Goal: Information Seeking & Learning: Learn about a topic

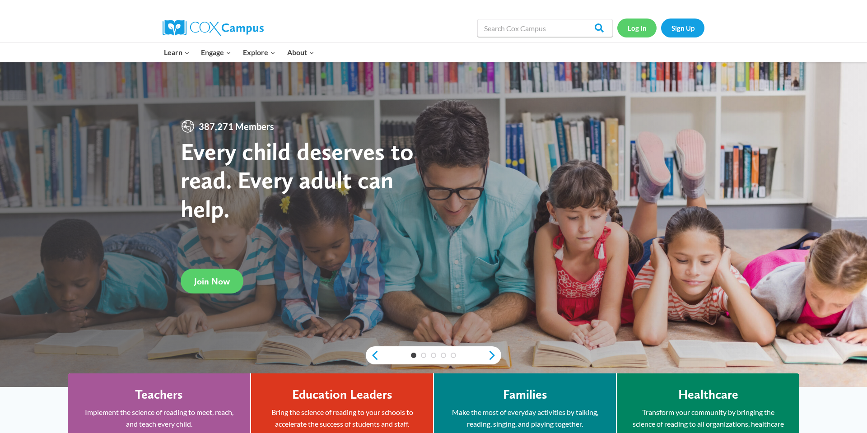
click at [638, 26] on link "Log In" at bounding box center [636, 28] width 39 height 19
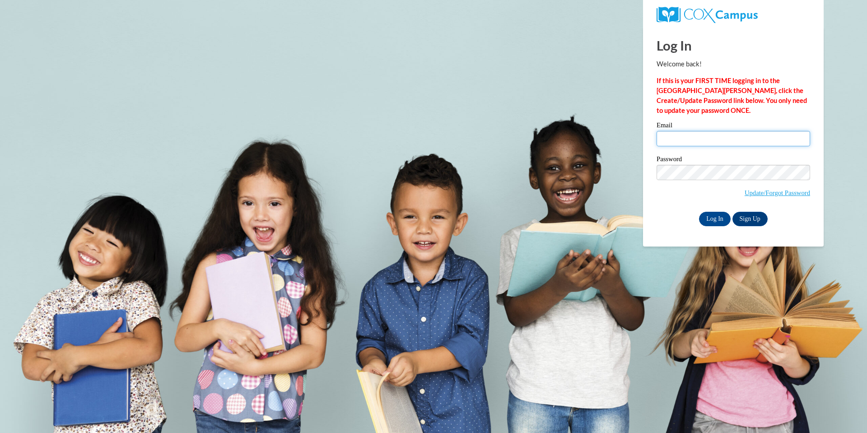
click at [685, 140] on input "Email" at bounding box center [734, 138] width 154 height 15
type input "[EMAIL_ADDRESS][DOMAIN_NAME]"
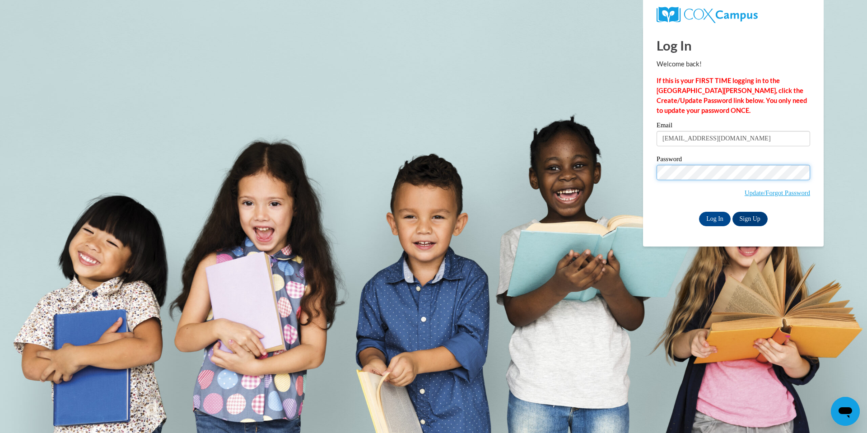
click at [699, 212] on input "Log In" at bounding box center [715, 219] width 32 height 14
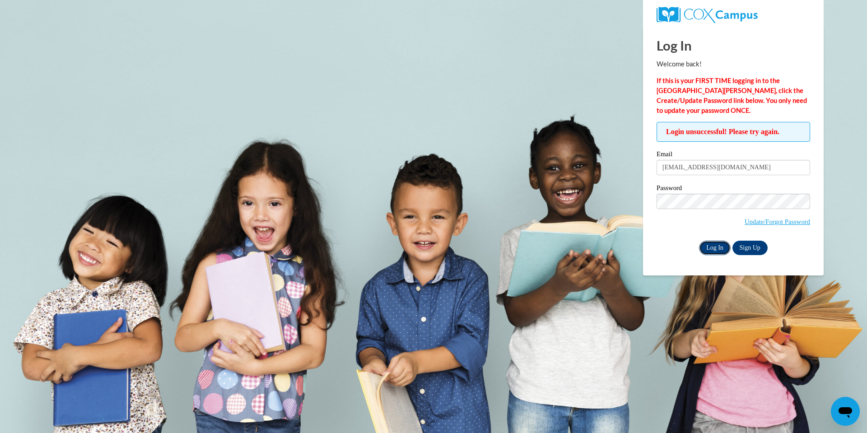
click at [713, 246] on input "Log In" at bounding box center [715, 248] width 32 height 14
click at [762, 220] on link "Update/Forgot Password" at bounding box center [777, 221] width 65 height 7
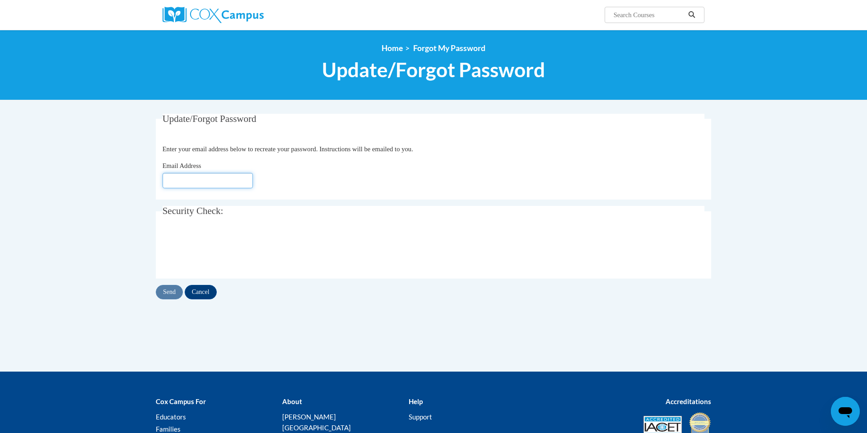
click at [191, 181] on input "Email Address" at bounding box center [208, 180] width 90 height 15
type input "[EMAIL_ADDRESS][PERSON_NAME][DOMAIN_NAME]"
click at [166, 295] on input "Send" at bounding box center [169, 292] width 27 height 14
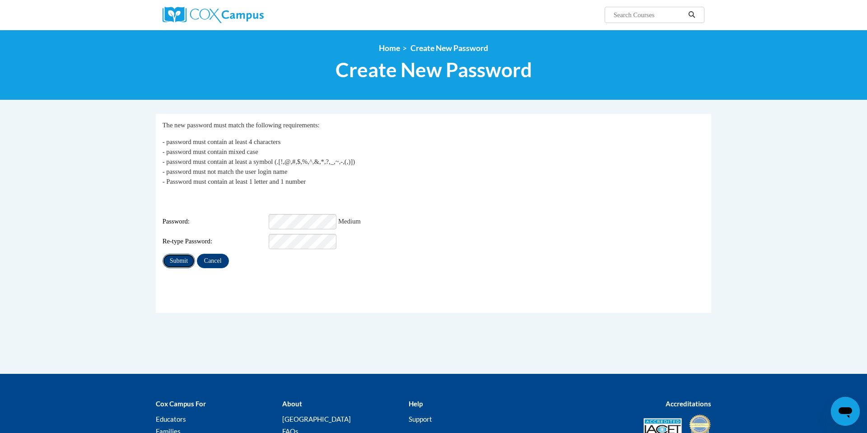
click at [169, 257] on input "Submit" at bounding box center [179, 261] width 33 height 14
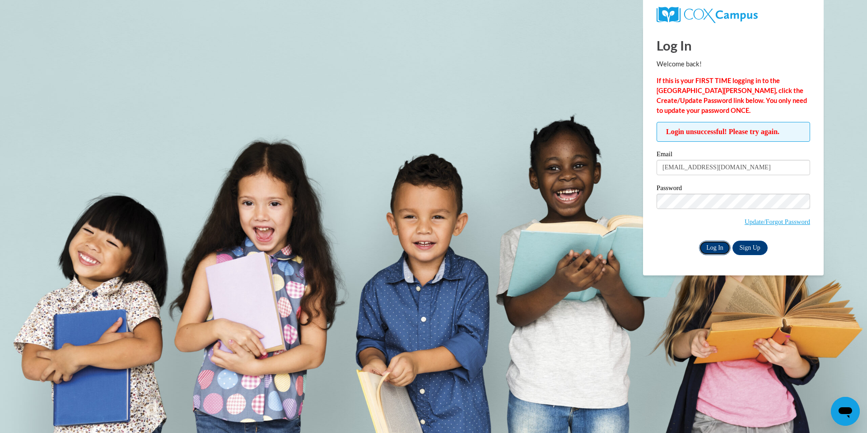
click at [715, 246] on input "Log In" at bounding box center [715, 248] width 32 height 14
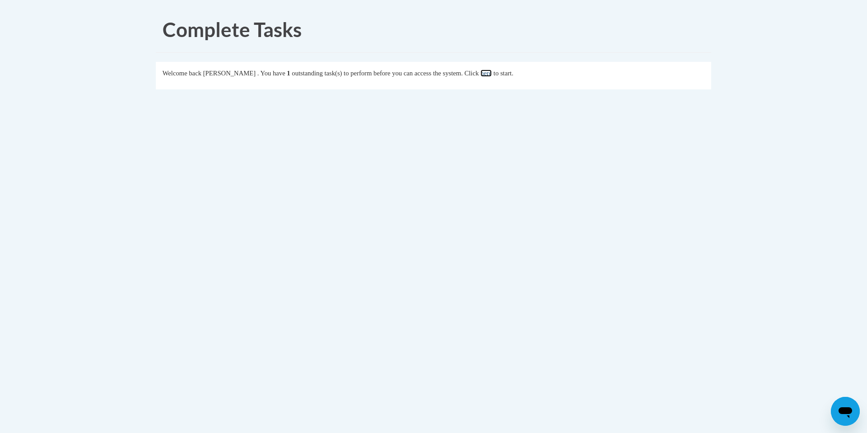
click at [492, 75] on link "here" at bounding box center [486, 73] width 11 height 7
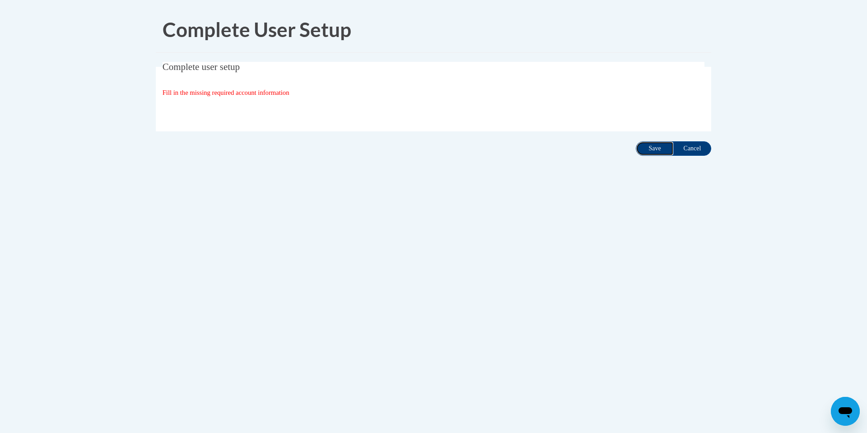
click at [660, 141] on input "Save" at bounding box center [655, 148] width 38 height 14
click at [656, 150] on input "Save" at bounding box center [655, 148] width 38 height 14
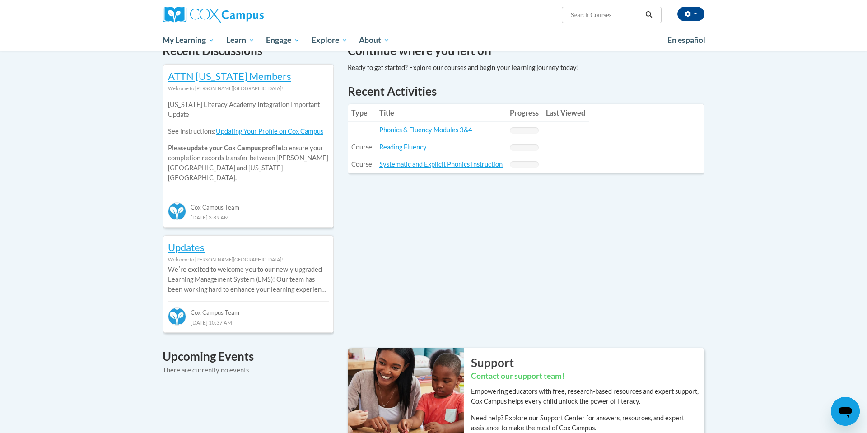
scroll to position [289, 0]
click at [399, 145] on link "Reading Fluency" at bounding box center [402, 147] width 47 height 8
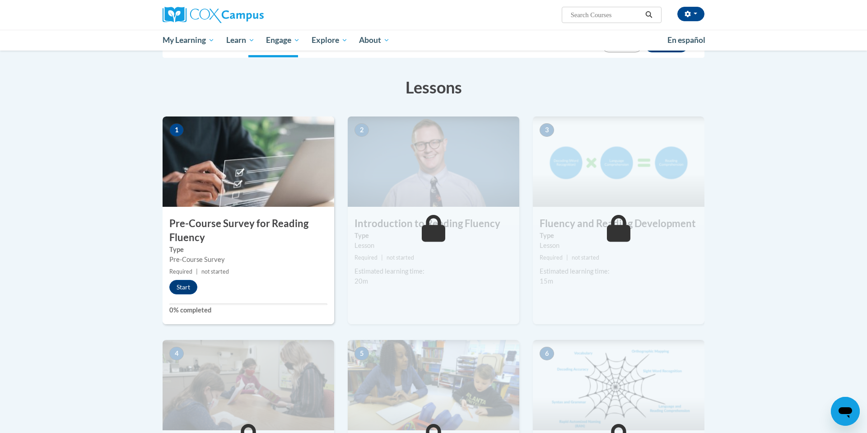
scroll to position [183, 0]
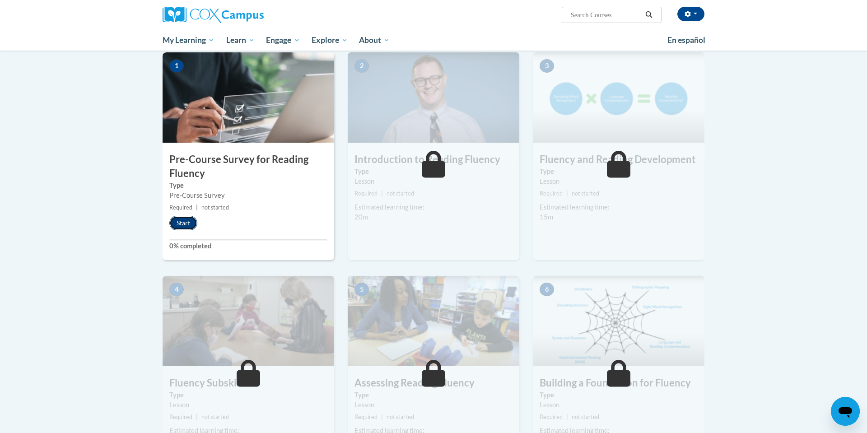
click at [188, 223] on button "Start" at bounding box center [183, 223] width 28 height 14
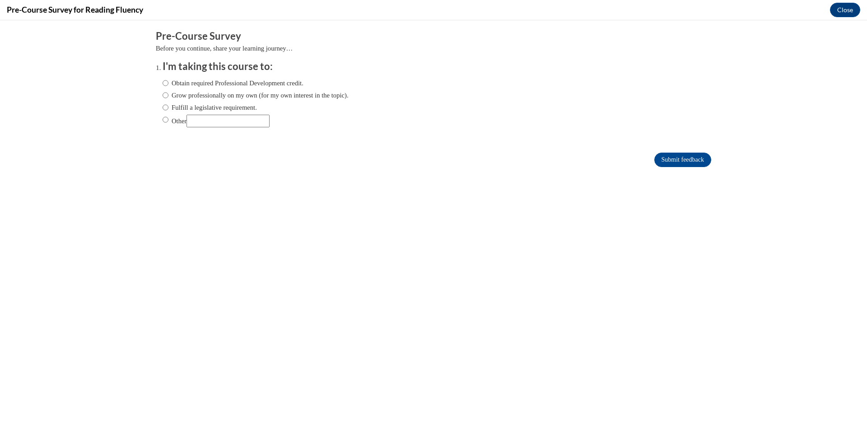
scroll to position [0, 0]
click at [166, 108] on input "Fulfill a legislative requirement." at bounding box center [166, 108] width 6 height 10
radio input "true"
click at [681, 163] on input "Submit feedback" at bounding box center [682, 160] width 57 height 14
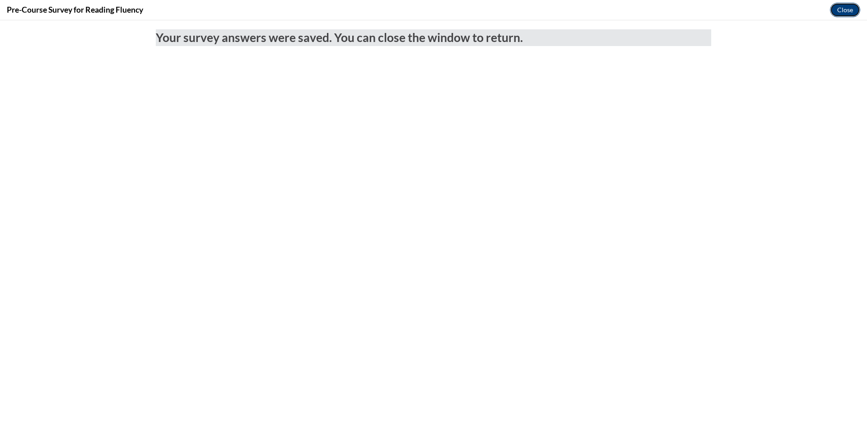
click at [850, 9] on button "Close" at bounding box center [845, 10] width 30 height 14
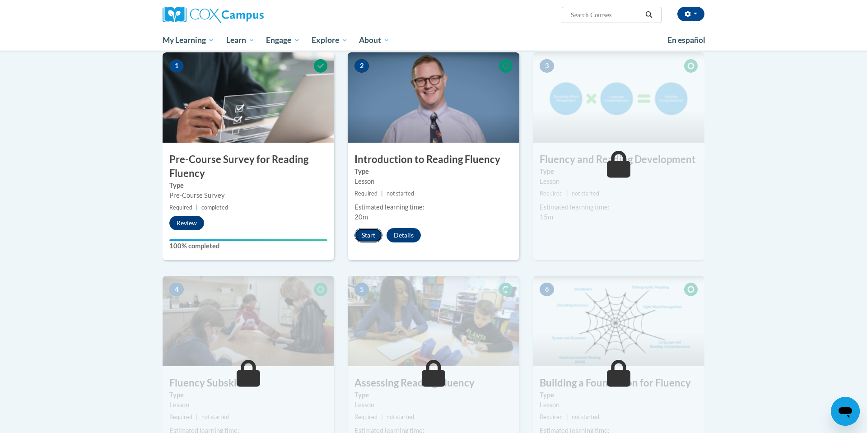
click at [368, 239] on button "Start" at bounding box center [369, 235] width 28 height 14
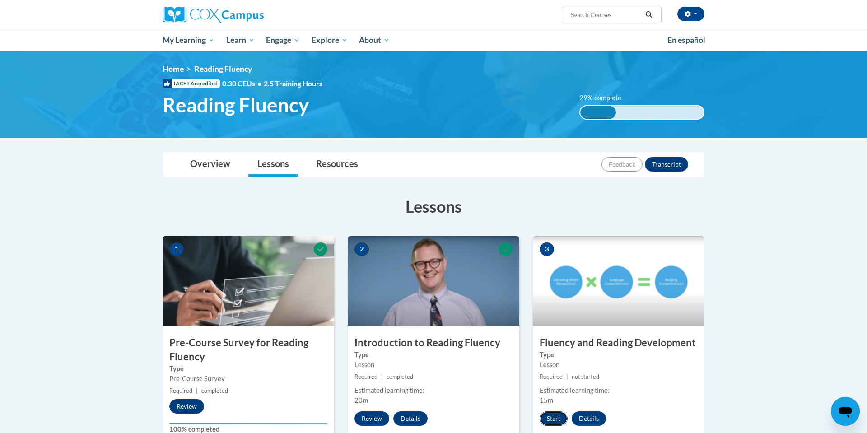
click at [550, 420] on button "Start" at bounding box center [554, 418] width 28 height 14
